Goal: Task Accomplishment & Management: Complete application form

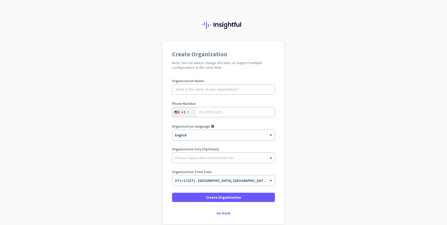
scroll to position [13, 0]
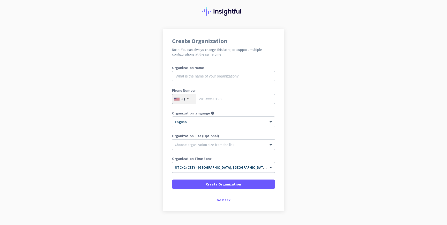
click at [267, 142] on div at bounding box center [223, 143] width 102 height 5
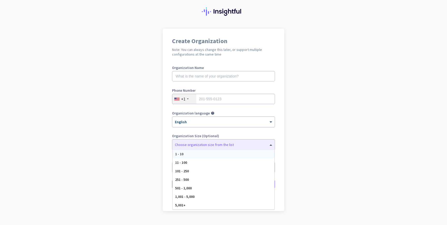
click at [274, 134] on label "Organization Size (Optional)" at bounding box center [223, 136] width 103 height 4
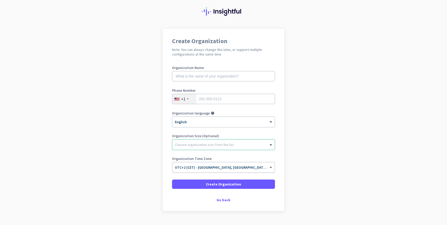
click at [271, 167] on span at bounding box center [271, 167] width 6 height 4
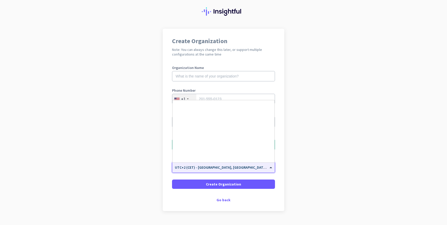
scroll to position [1263, 0]
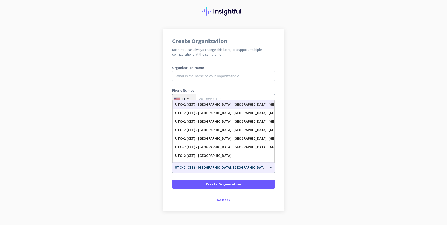
click at [280, 168] on div "Create Organization Note: You can always change this later, or support multiple…" at bounding box center [224, 120] width 122 height 183
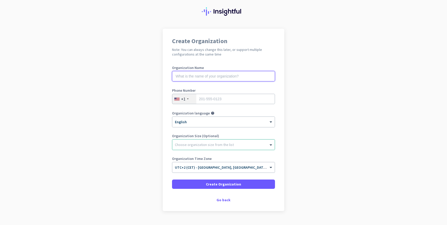
click at [230, 76] on input "text" at bounding box center [223, 76] width 103 height 10
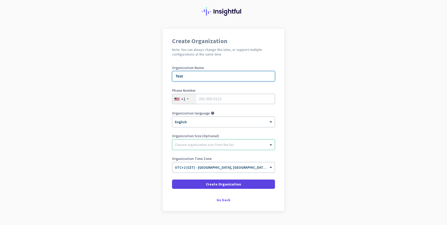
type input "Test"
click at [211, 184] on span "Create Organization" at bounding box center [223, 184] width 35 height 5
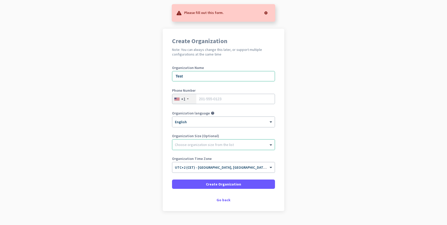
click at [190, 101] on div "+1" at bounding box center [184, 99] width 24 height 10
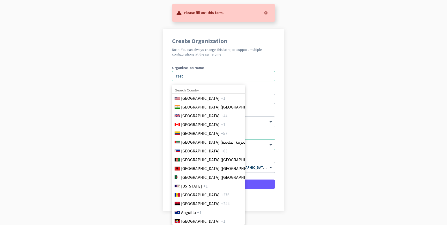
click at [259, 93] on div at bounding box center [223, 112] width 447 height 225
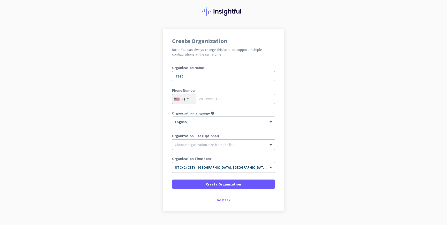
click at [234, 147] on div "Choose organization size from the list" at bounding box center [223, 145] width 102 height 10
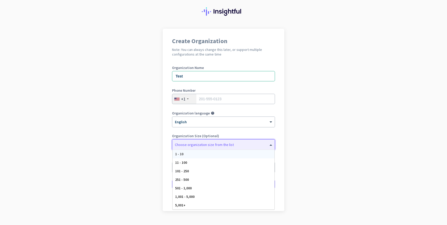
click at [226, 156] on div "1 - 10" at bounding box center [223, 154] width 102 height 9
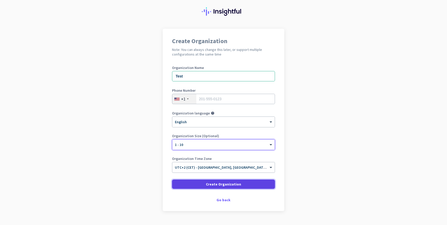
click at [225, 185] on span "Create Organization" at bounding box center [223, 184] width 35 height 5
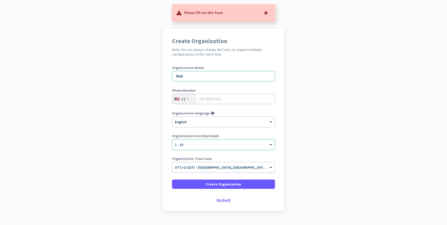
click at [225, 199] on div "Go back" at bounding box center [223, 200] width 103 height 4
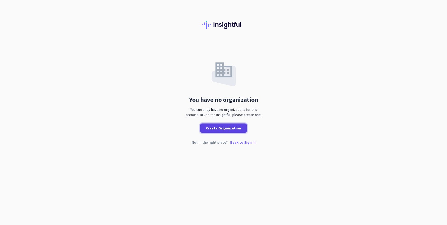
click at [235, 132] on span at bounding box center [223, 128] width 47 height 12
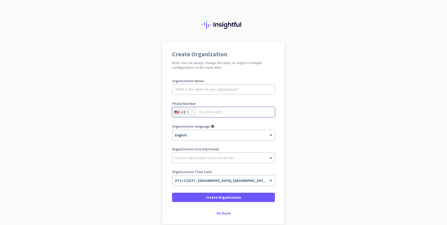
click at [229, 111] on input "tel" at bounding box center [223, 112] width 103 height 10
click at [187, 112] on div at bounding box center [188, 112] width 2 height 1
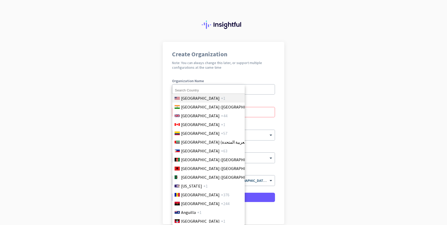
click at [197, 95] on li "[GEOGRAPHIC_DATA] +1" at bounding box center [208, 98] width 73 height 9
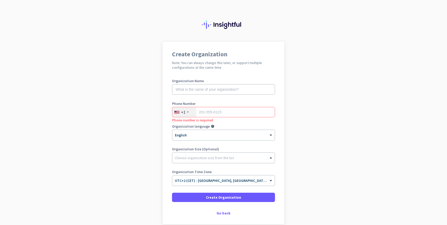
click at [187, 113] on div "+1" at bounding box center [184, 112] width 24 height 10
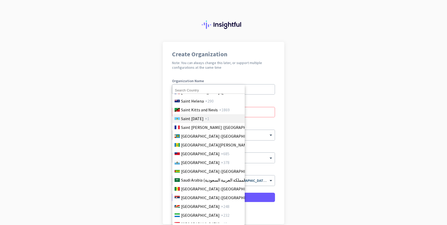
scroll to position [1634, 0]
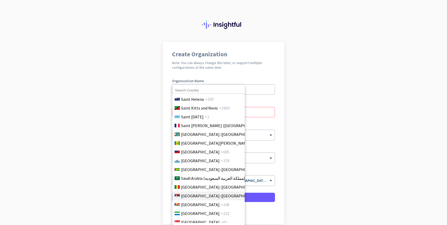
click at [189, 195] on span "[GEOGRAPHIC_DATA] ([GEOGRAPHIC_DATA])" at bounding box center [221, 196] width 81 height 6
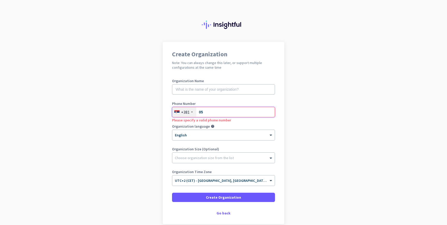
type input "0"
type input "65123123"
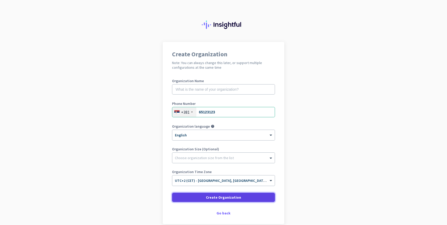
click at [214, 199] on span "Create Organization" at bounding box center [223, 197] width 35 height 5
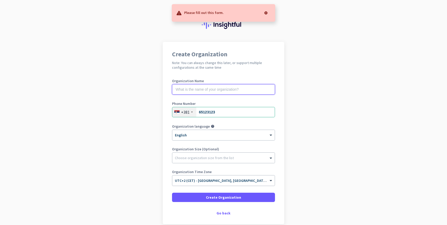
click at [231, 85] on input "text" at bounding box center [223, 89] width 103 height 10
type input "Test"
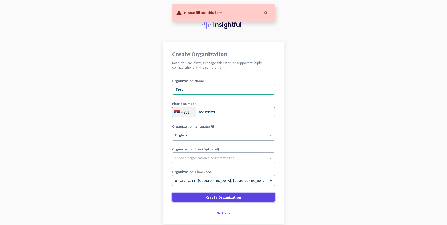
click at [225, 199] on span "Create Organization" at bounding box center [223, 197] width 35 height 5
